Goal: Information Seeking & Learning: Check status

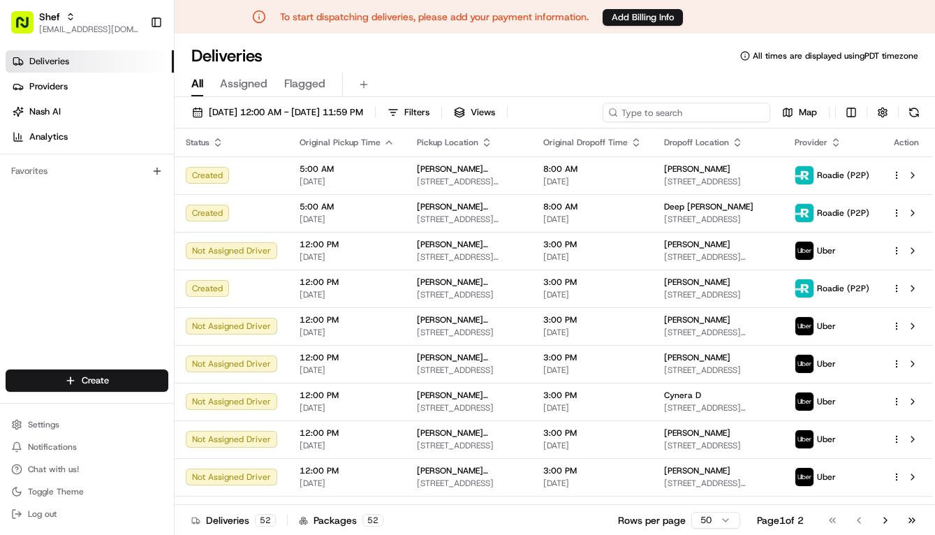
click at [701, 112] on input at bounding box center [687, 113] width 168 height 20
paste input "jAtGKBr8ANm"
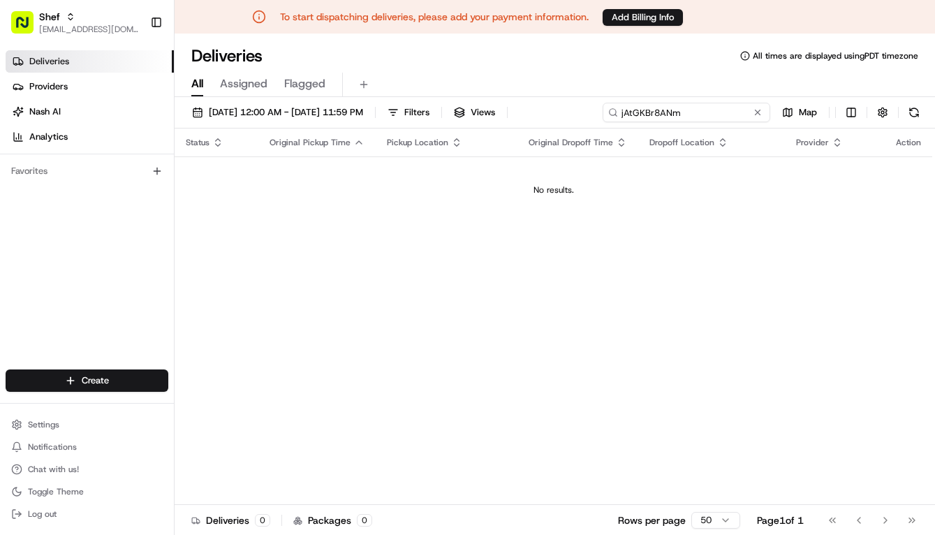
drag, startPoint x: 698, startPoint y: 115, endPoint x: 604, endPoint y: 113, distance: 94.3
click at [604, 113] on input "jAtGKBr8ANm" at bounding box center [687, 113] width 168 height 20
type input "jAtGKBr8ANm"
click at [363, 108] on span "08/18/2025 12:00 AM - 08/18/2025 11:59 PM" at bounding box center [286, 112] width 154 height 13
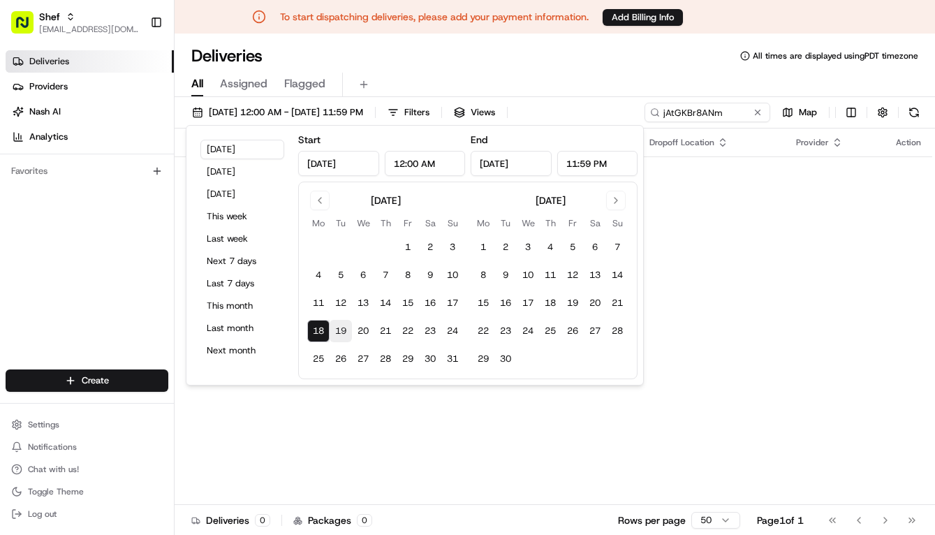
click at [340, 332] on button "19" at bounding box center [341, 331] width 22 height 22
type input "Aug 19, 2025"
click at [491, 54] on div "Deliveries All times are displayed using PDT timezone" at bounding box center [555, 56] width 761 height 22
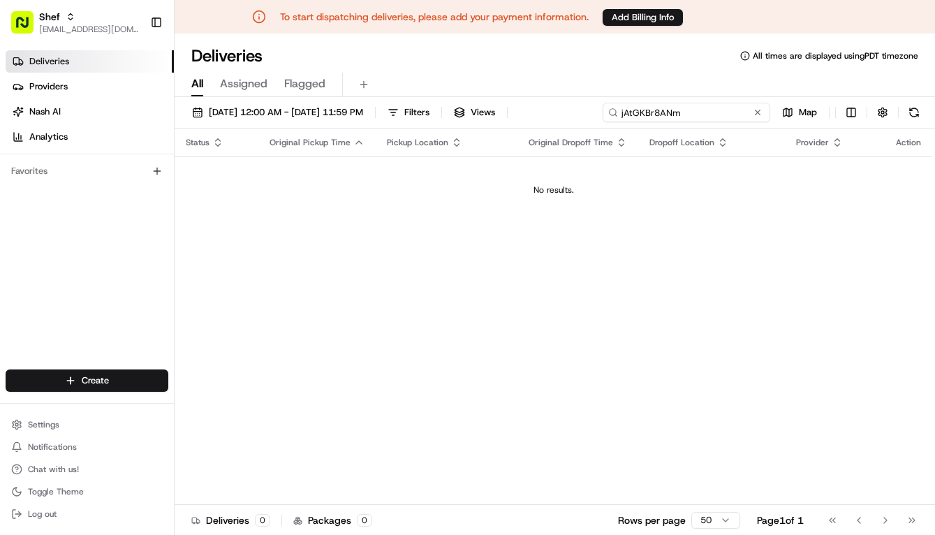
drag, startPoint x: 724, startPoint y: 113, endPoint x: 627, endPoint y: 119, distance: 97.3
click at [627, 119] on input "jAtGKBr8ANm" at bounding box center [687, 113] width 168 height 20
click at [691, 112] on input "jAtGKBr8ANm" at bounding box center [687, 113] width 168 height 20
drag, startPoint x: 632, startPoint y: 112, endPoint x: 597, endPoint y: 112, distance: 34.2
click at [597, 112] on div "08/19/2025 12:00 AM - 08/19/2025 11:59 PM Filters Views jAtGKBr8ANm Map" at bounding box center [555, 116] width 761 height 26
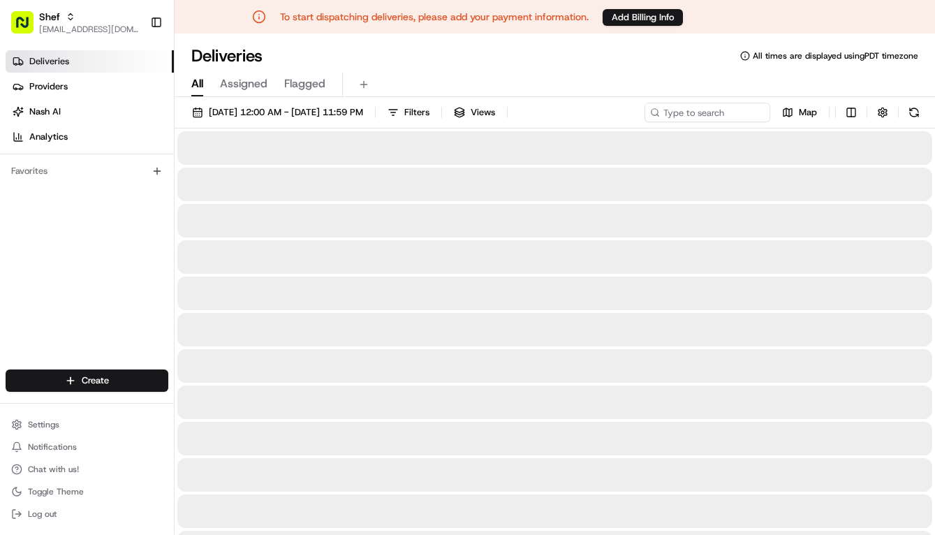
click at [671, 75] on div "All Assigned Flagged" at bounding box center [555, 85] width 761 height 24
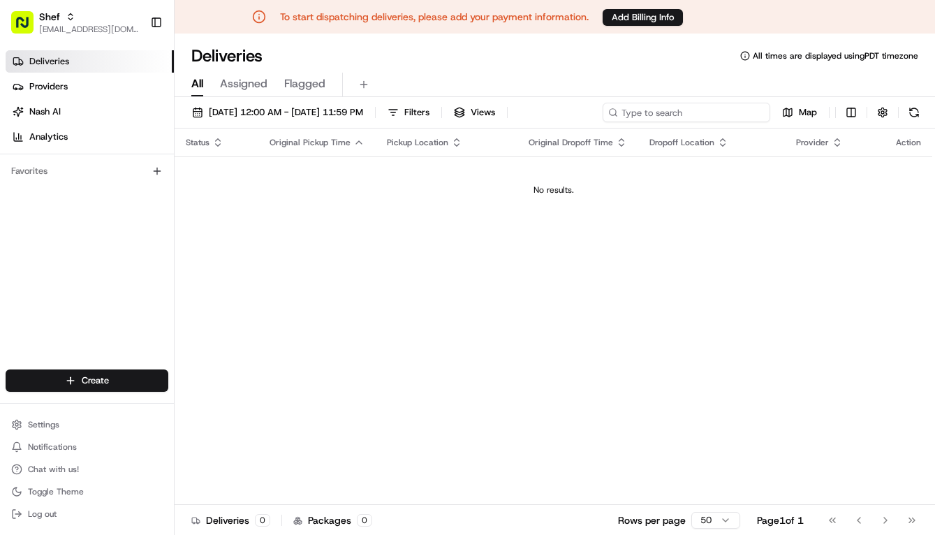
click at [695, 112] on input at bounding box center [687, 113] width 168 height 20
click at [287, 105] on button "08/19/2025 12:00 AM - 08/19/2025 11:59 PM" at bounding box center [278, 113] width 184 height 20
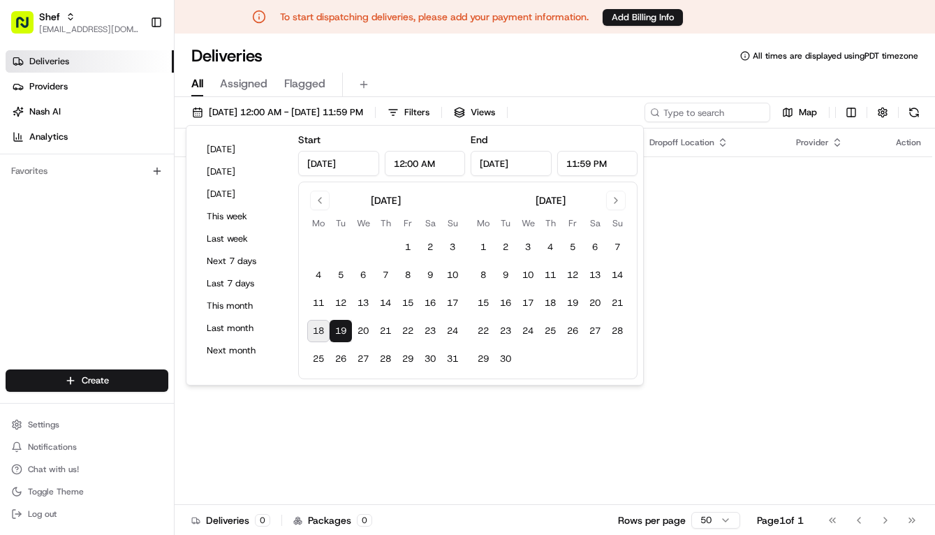
click at [321, 326] on button "18" at bounding box center [318, 331] width 22 height 22
type input "Aug 18, 2025"
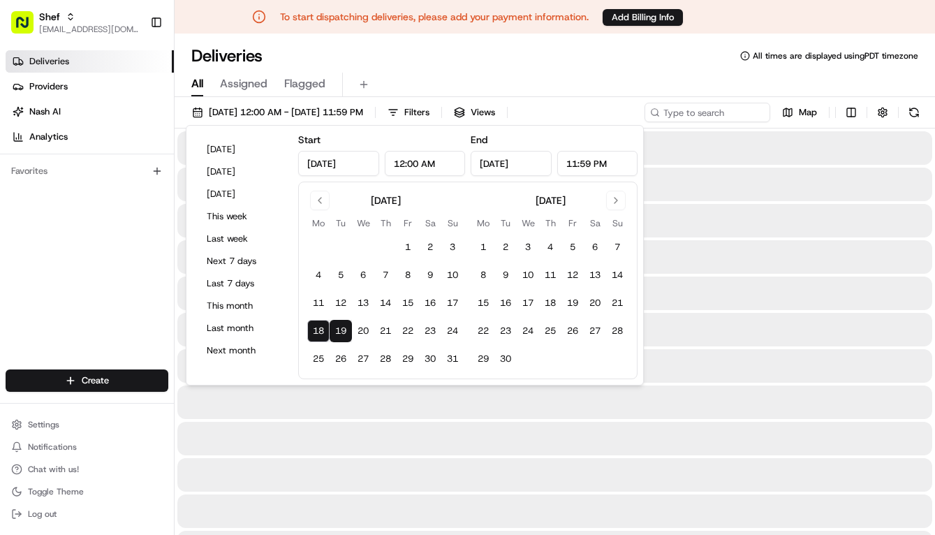
click at [601, 57] on div "Deliveries All times are displayed using PDT timezone" at bounding box center [555, 56] width 761 height 22
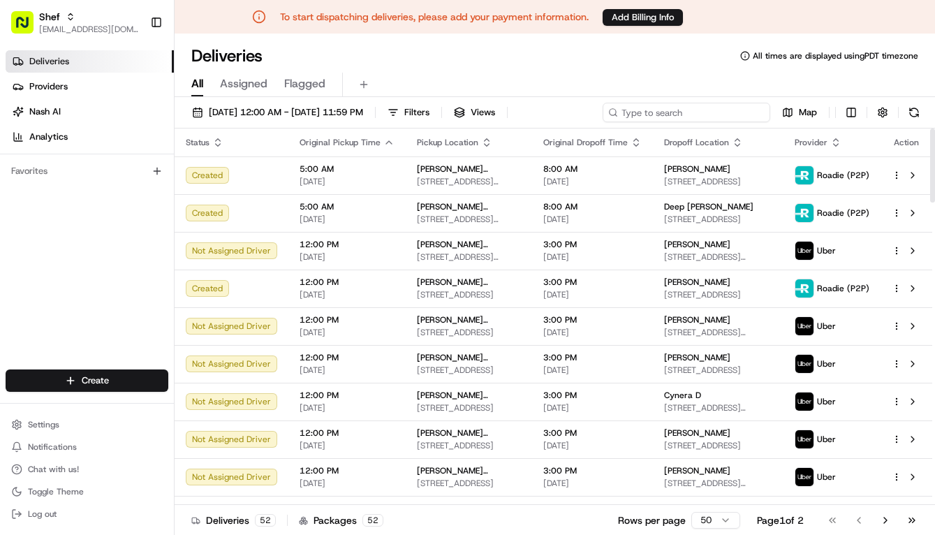
click at [665, 115] on input at bounding box center [687, 113] width 168 height 20
paste input "Nilabh"
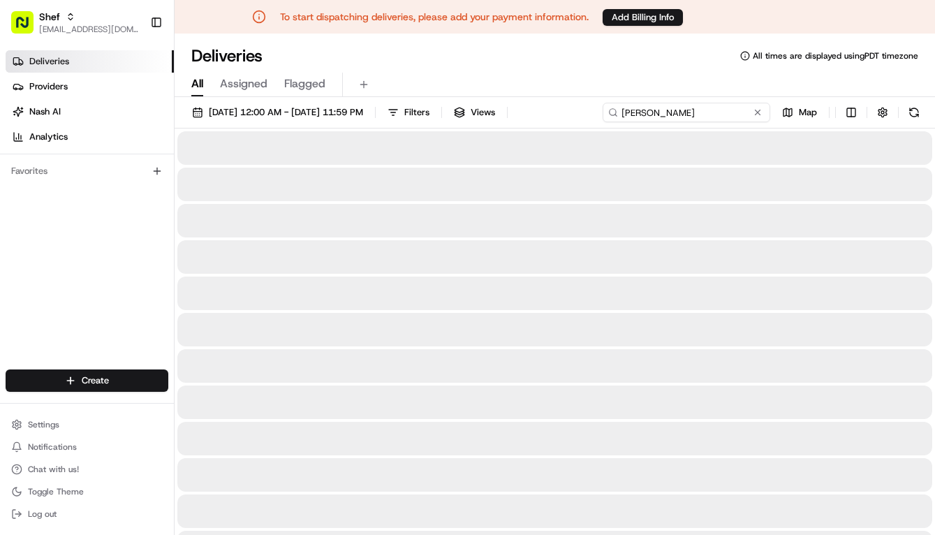
type input "Nilabh"
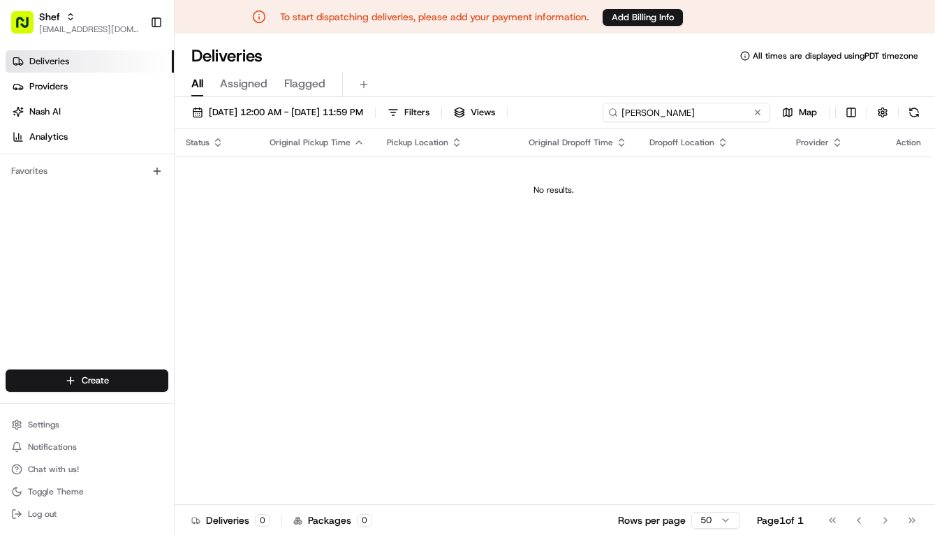
drag, startPoint x: 653, startPoint y: 112, endPoint x: 603, endPoint y: 115, distance: 50.3
click at [603, 115] on input "Nilabh" at bounding box center [687, 113] width 168 height 20
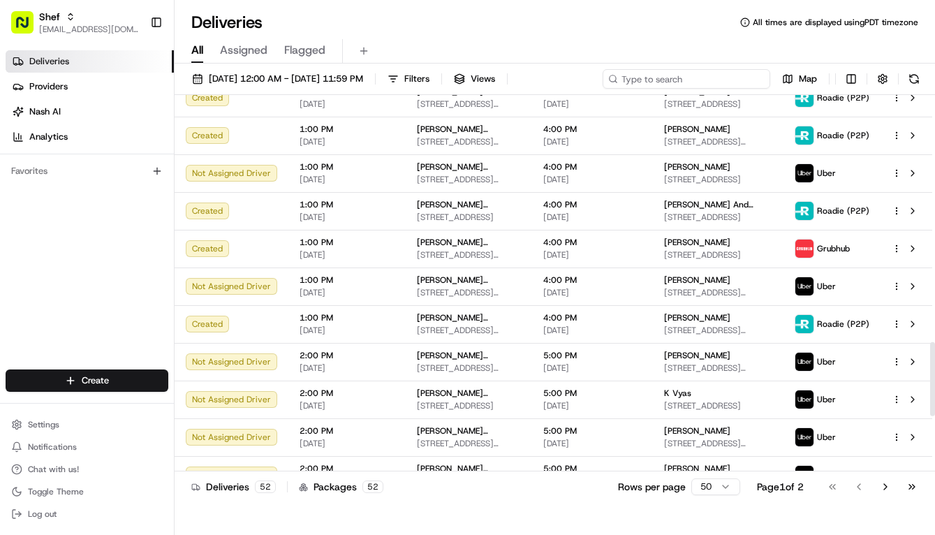
scroll to position [1189, 0]
